Goal: Task Accomplishment & Management: Complete application form

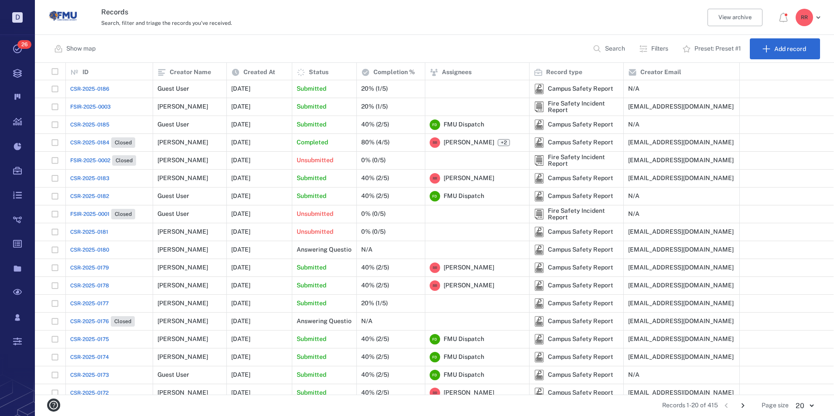
click at [100, 90] on span "CSR-2025-0186" at bounding box center [89, 89] width 39 height 8
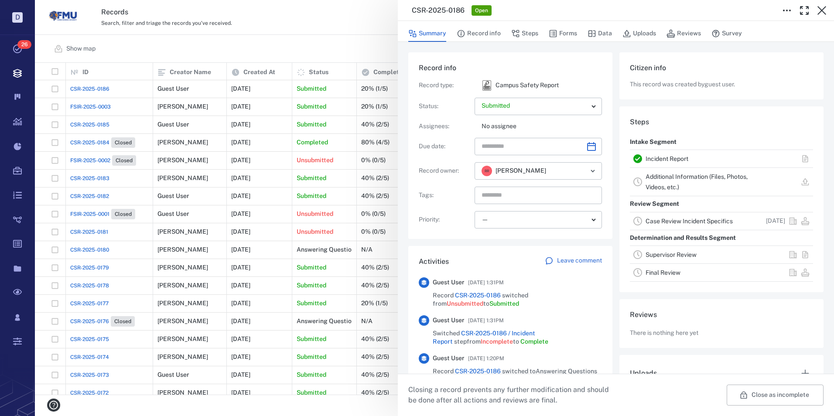
click at [662, 158] on link "Incident Report" at bounding box center [667, 158] width 43 height 7
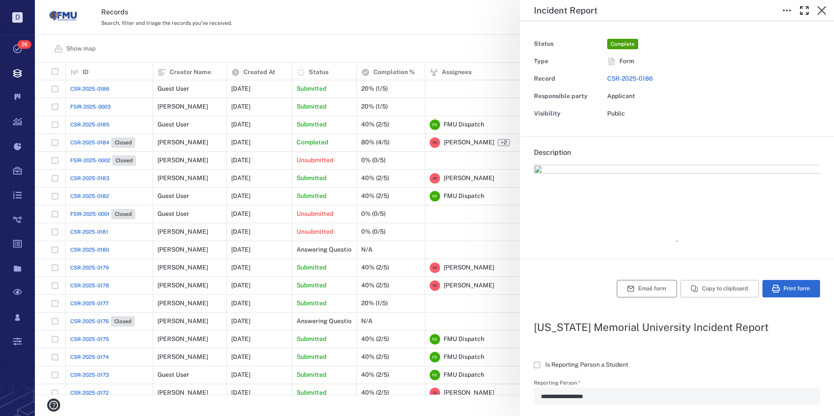
click at [633, 284] on button "Email form" at bounding box center [647, 288] width 60 height 17
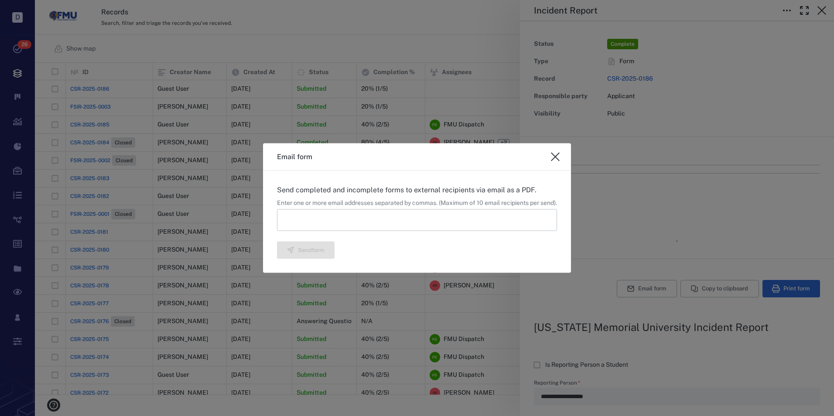
type textarea "*"
click at [365, 219] on input at bounding box center [417, 220] width 280 height 22
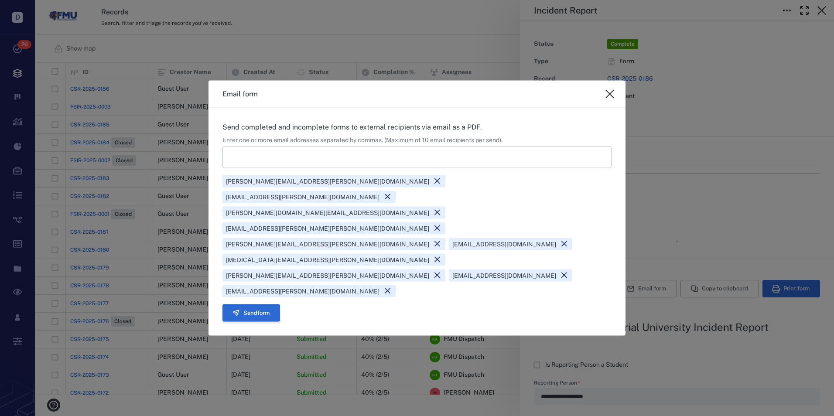
click at [267, 304] on button "Send form" at bounding box center [252, 312] width 58 height 17
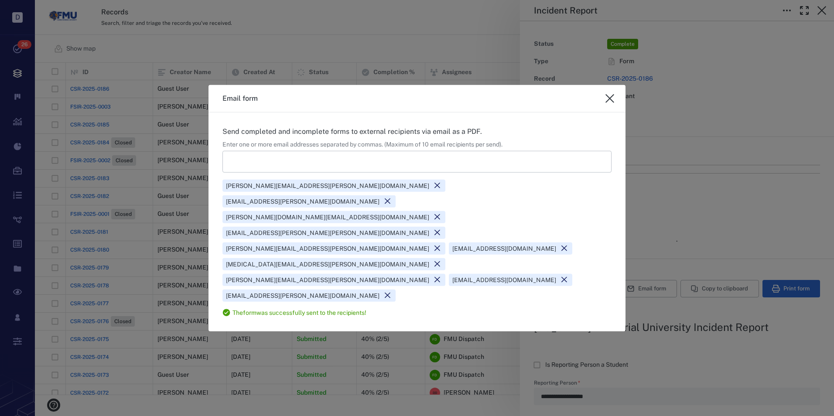
click at [610, 104] on icon "close" at bounding box center [610, 98] width 10 height 10
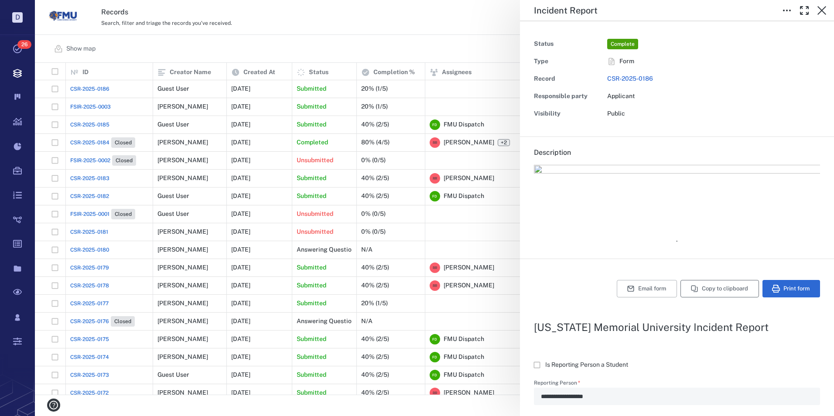
type textarea "*"
click at [818, 9] on icon "button" at bounding box center [822, 10] width 10 height 10
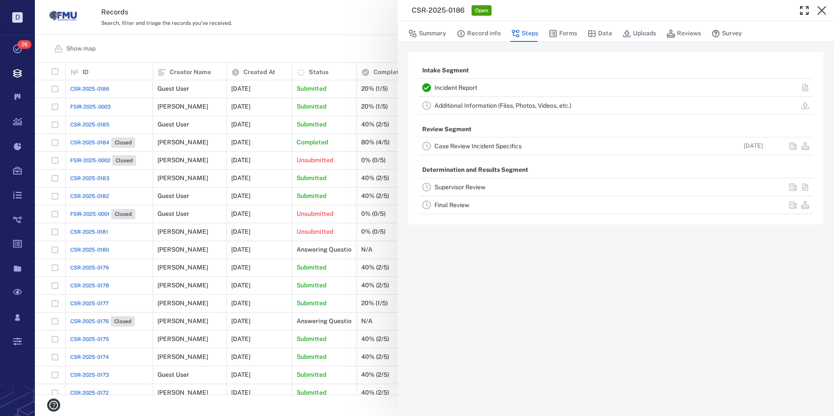
click at [462, 147] on link "Case Review Incident Specifics" at bounding box center [478, 146] width 87 height 7
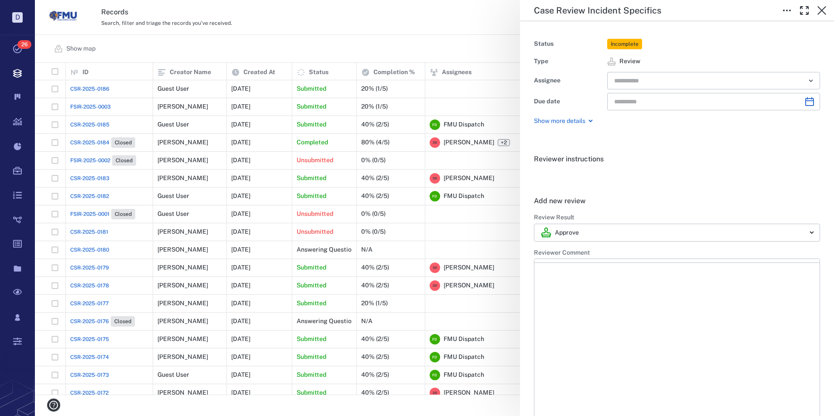
type input "**********"
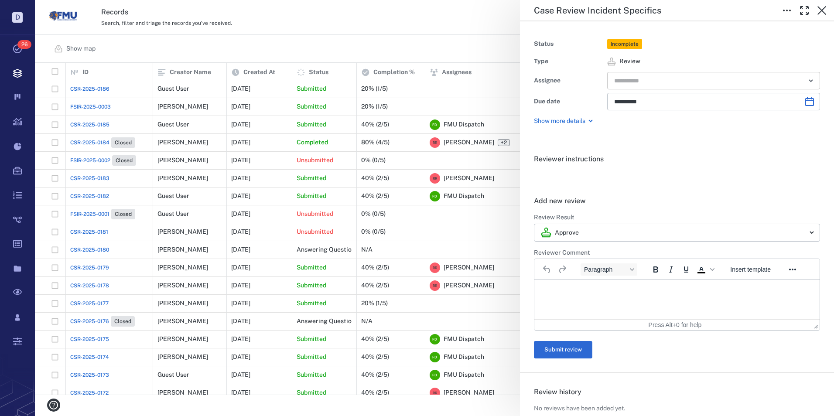
click at [650, 78] on input "text" at bounding box center [703, 81] width 181 height 12
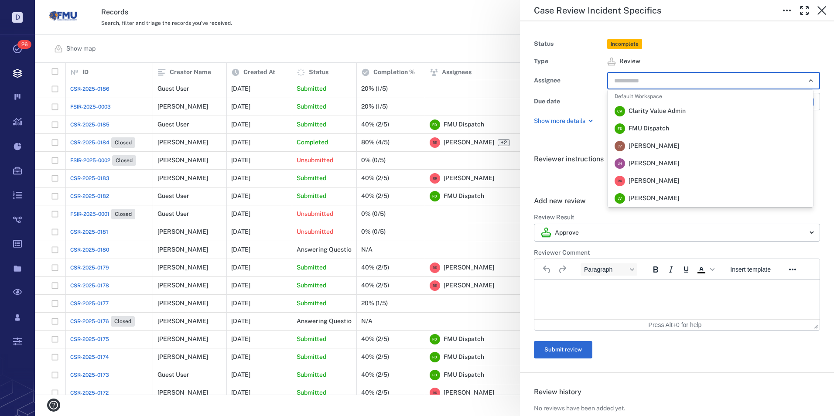
click at [643, 179] on span "[PERSON_NAME]" at bounding box center [654, 181] width 51 height 9
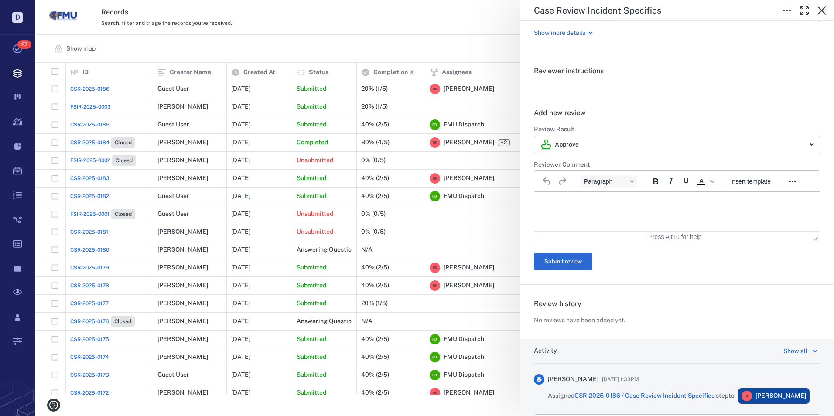
scroll to position [87, 0]
click at [550, 201] on p "Rich Text Area. Press ALT-0 for help." at bounding box center [677, 204] width 270 height 8
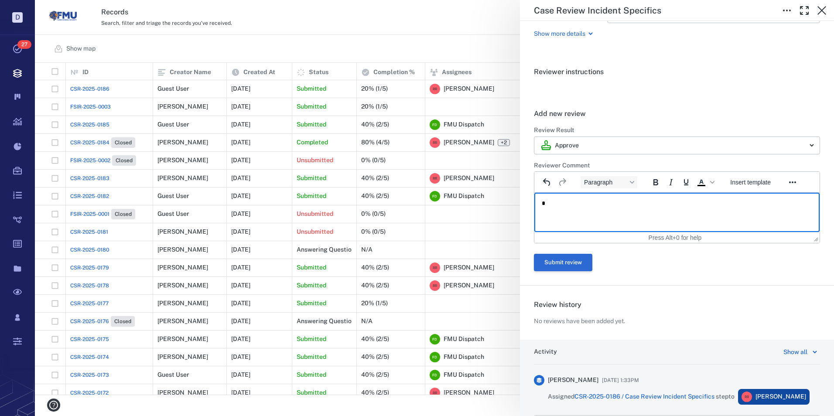
click at [571, 259] on button "Submit review" at bounding box center [563, 262] width 58 height 17
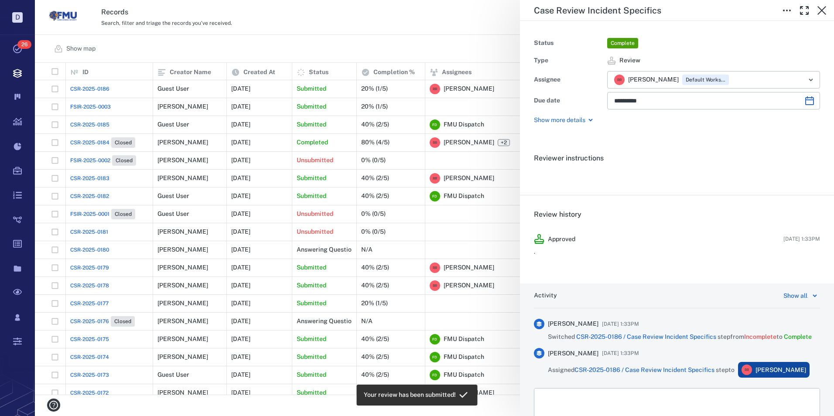
scroll to position [0, 0]
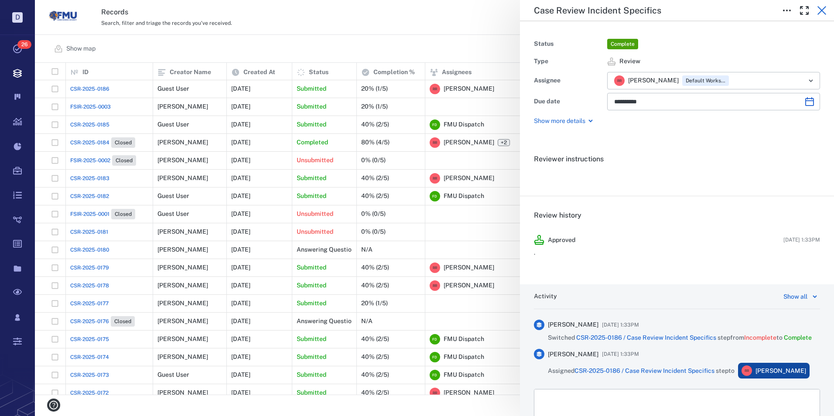
click at [818, 12] on icon "button" at bounding box center [822, 10] width 10 height 10
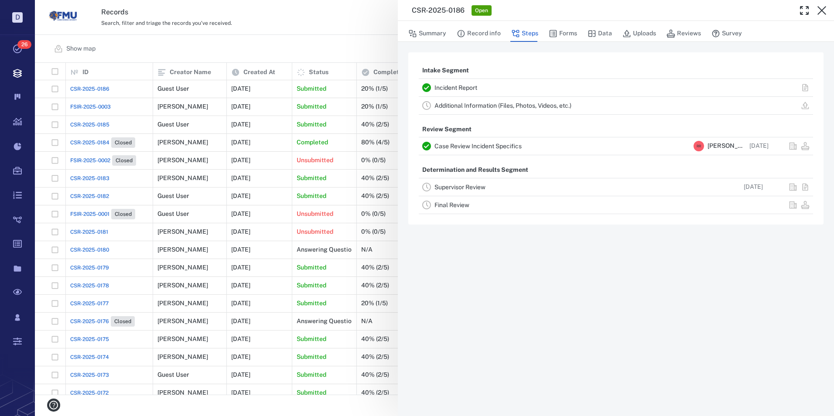
click at [454, 202] on link "Final Review" at bounding box center [452, 205] width 35 height 7
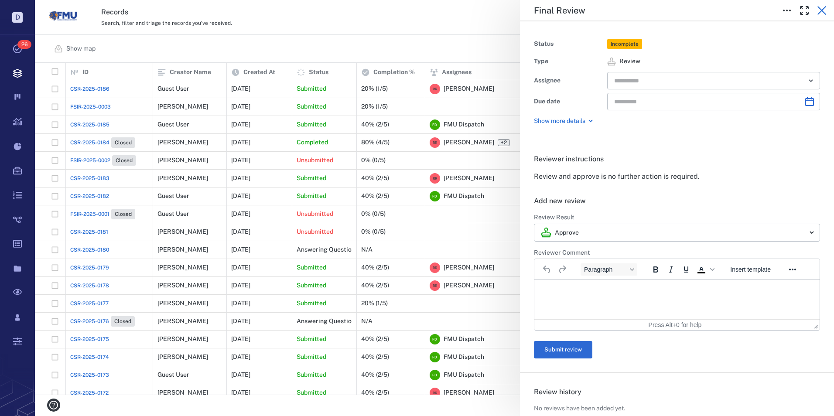
click at [820, 12] on icon "button" at bounding box center [822, 10] width 9 height 9
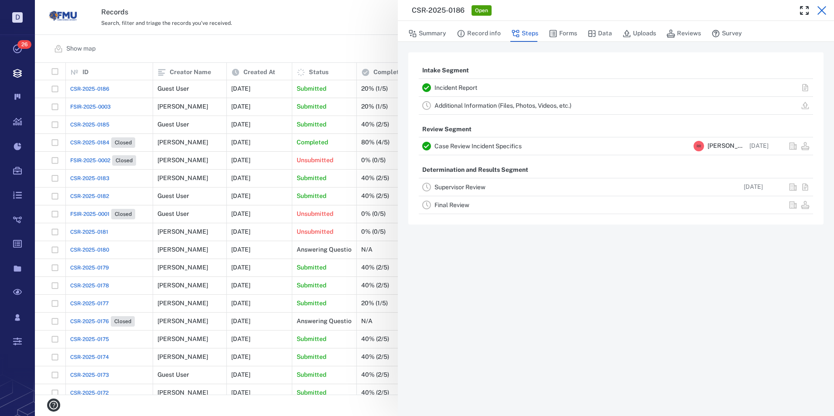
click at [820, 10] on icon "button" at bounding box center [822, 10] width 10 height 10
click at [820, 10] on div "R R" at bounding box center [807, 17] width 31 height 17
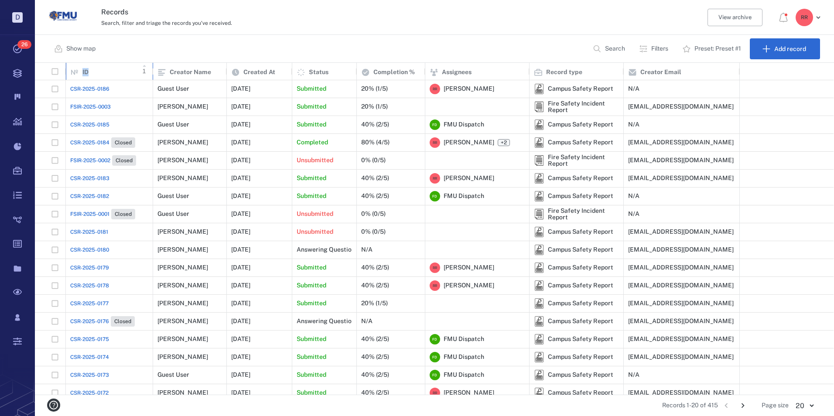
click at [116, 72] on div "ID 1" at bounding box center [109, 71] width 78 height 24
click at [165, 48] on div "Show map Search Filters Preset: Preset #1 Add record" at bounding box center [434, 49] width 799 height 28
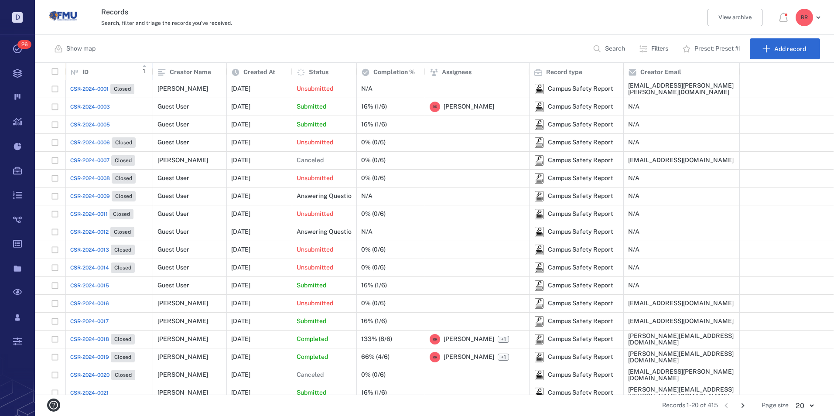
click at [109, 68] on div "ID 1" at bounding box center [109, 71] width 78 height 24
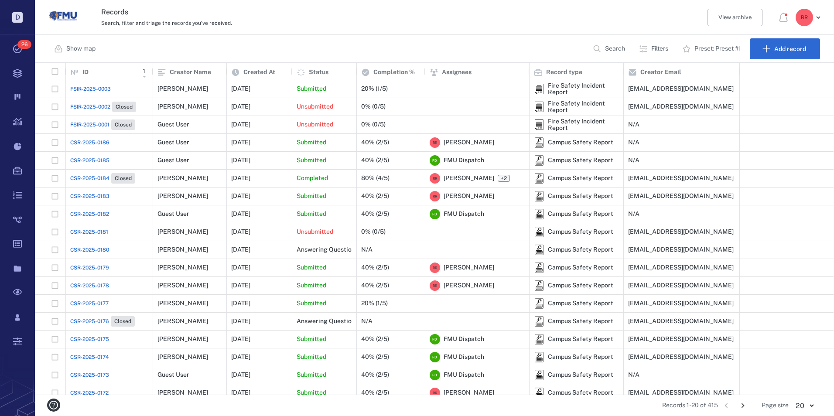
click at [145, 73] on span "1" at bounding box center [144, 71] width 3 height 9
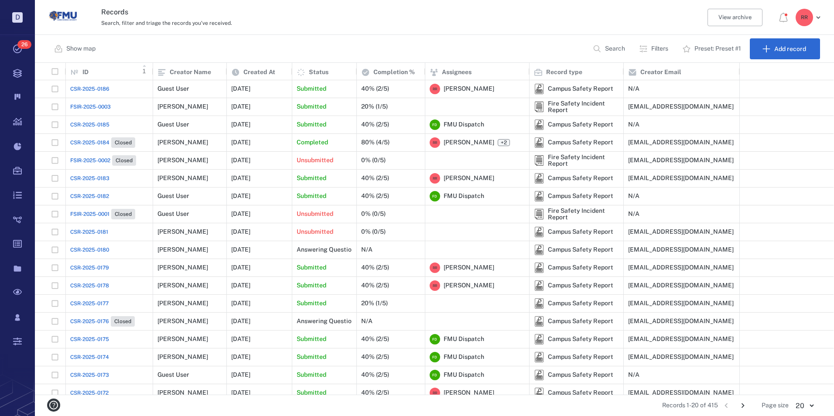
click at [144, 70] on span "1" at bounding box center [144, 71] width 3 height 9
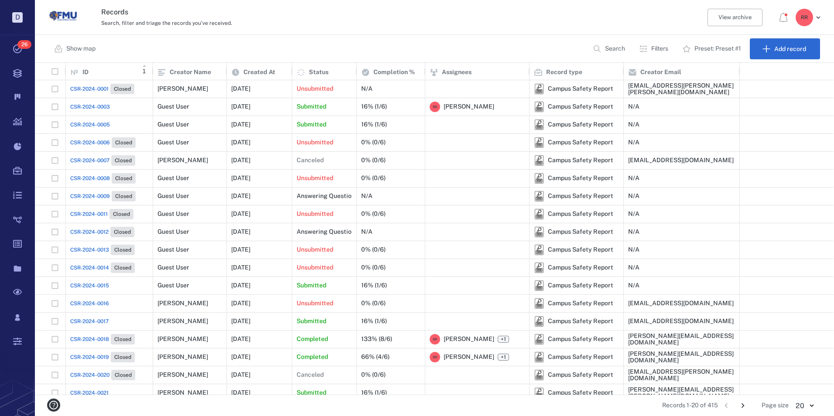
drag, startPoint x: 144, startPoint y: 69, endPoint x: 145, endPoint y: 79, distance: 10.1
click at [144, 69] on span "1" at bounding box center [144, 71] width 3 height 9
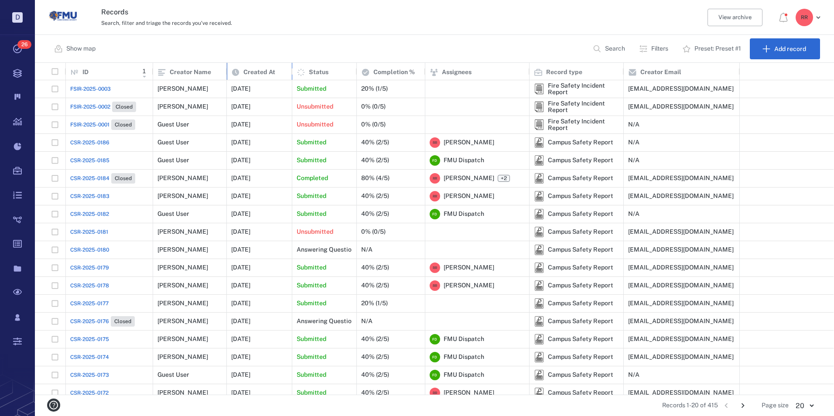
click at [260, 68] on p "Created At" at bounding box center [259, 72] width 32 height 9
click at [264, 70] on p "Created At" at bounding box center [259, 72] width 32 height 9
click at [281, 75] on div "Created At" at bounding box center [259, 71] width 56 height 24
click at [286, 72] on div "Created At" at bounding box center [259, 71] width 56 height 24
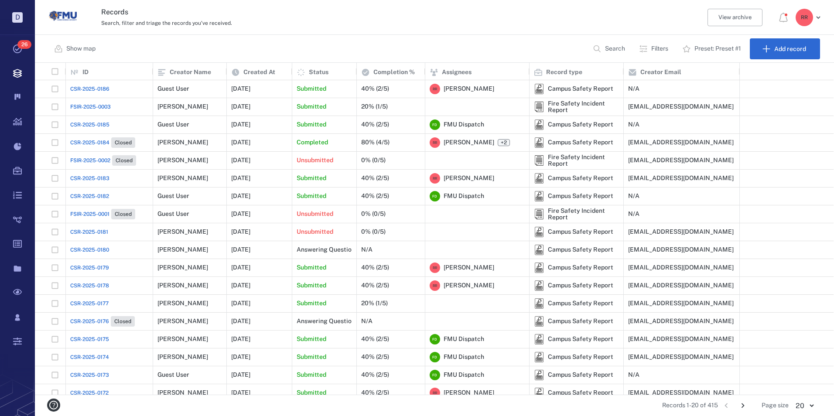
click at [810, 15] on div "R R" at bounding box center [804, 17] width 17 height 17
click at [774, 75] on li "Log out" at bounding box center [776, 75] width 93 height 21
